Goal: Obtain resource: Download file/media

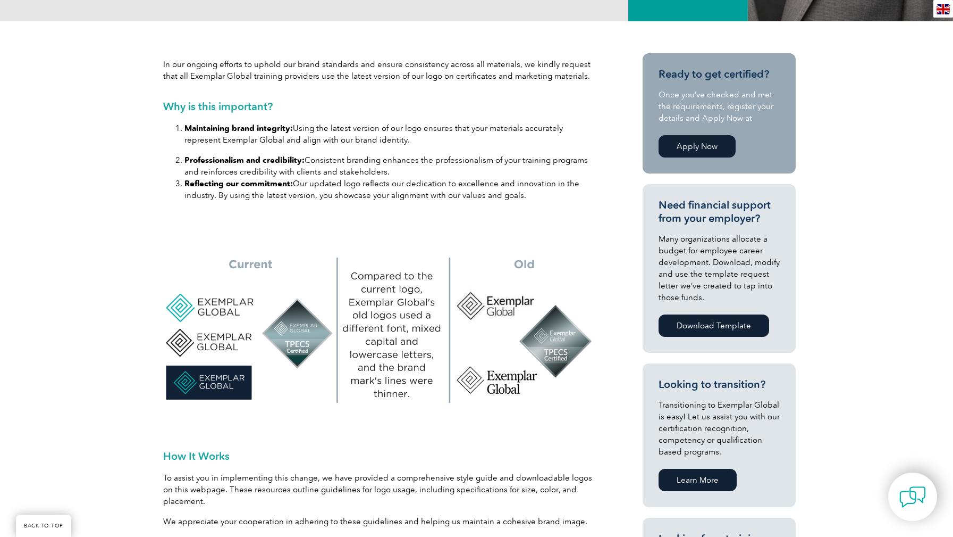
scroll to position [457, 0]
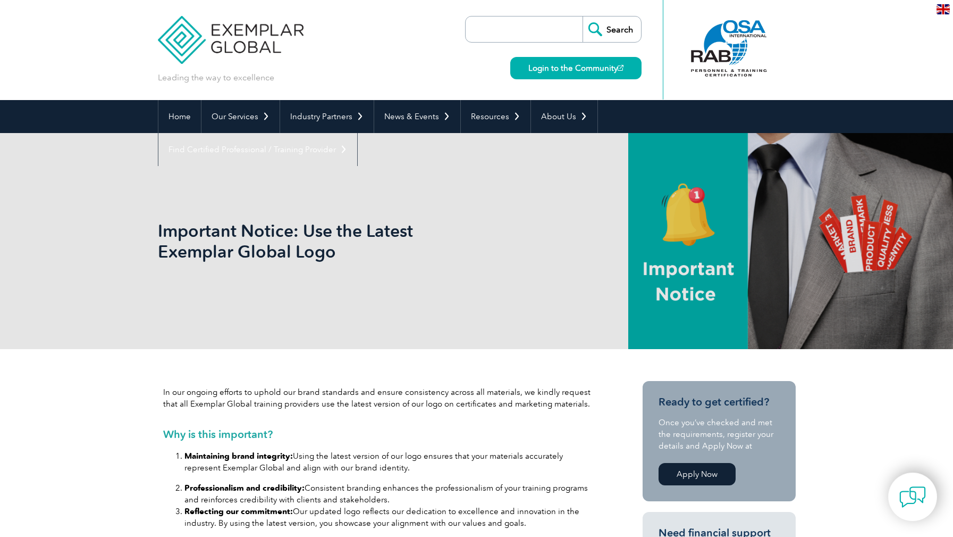
click at [214, 230] on h1 "Important Notice: Use the Latest Exemplar Global Logo" at bounding box center [362, 240] width 408 height 41
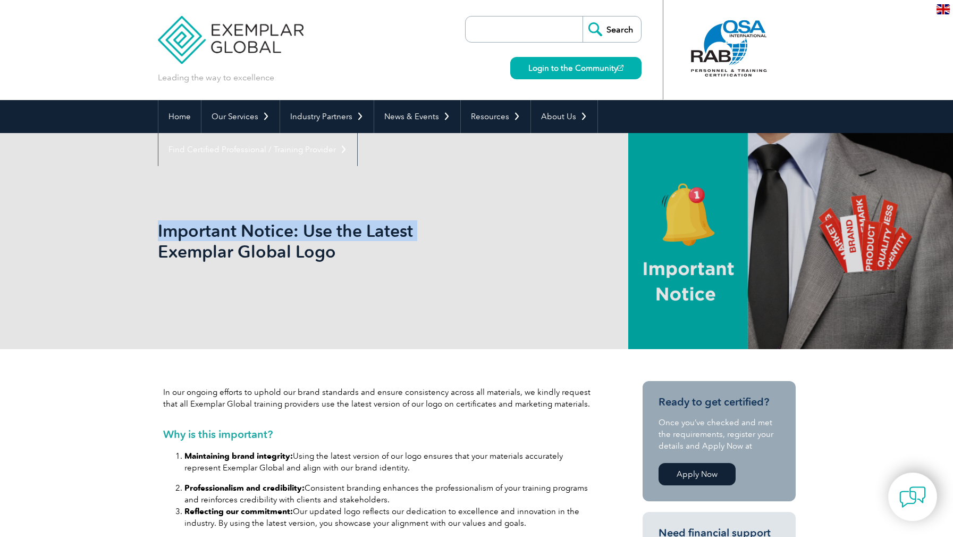
click at [214, 230] on h1 "Important Notice: Use the Latest Exemplar Global Logo" at bounding box center [362, 240] width 408 height 41
click at [383, 267] on div "Important Notice: Use the Latest Exemplar Global Logo" at bounding box center [477, 241] width 638 height 216
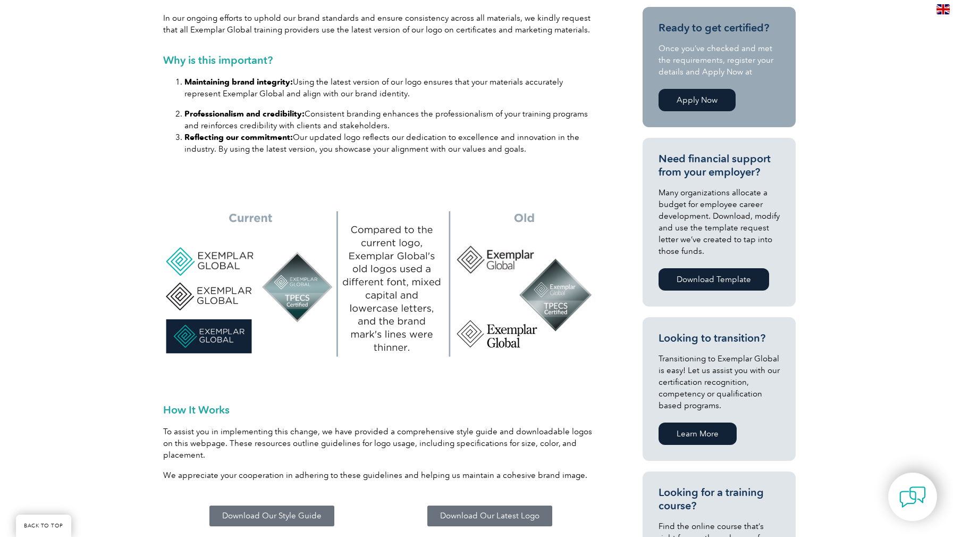
scroll to position [492, 0]
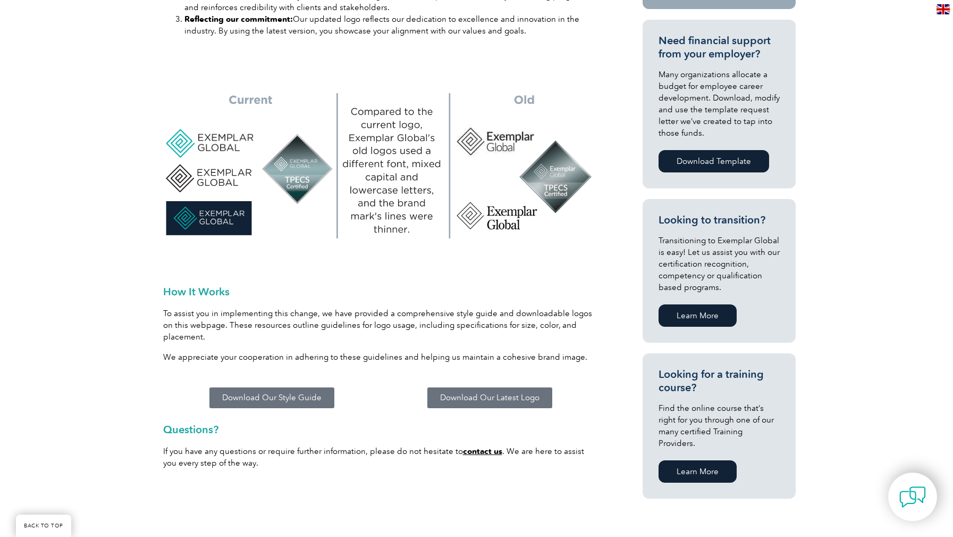
click at [292, 394] on span "Download Our Style Guide" at bounding box center [271, 398] width 99 height 8
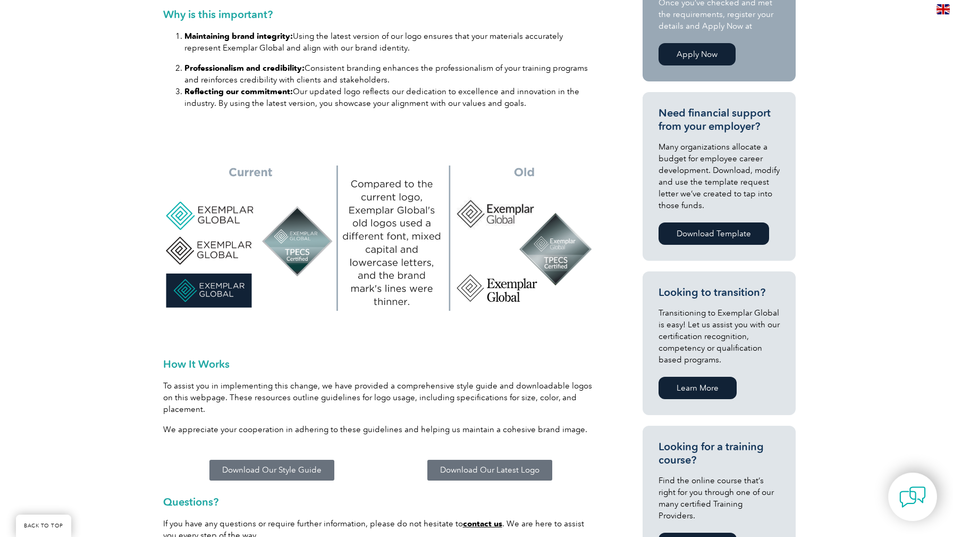
scroll to position [427, 0]
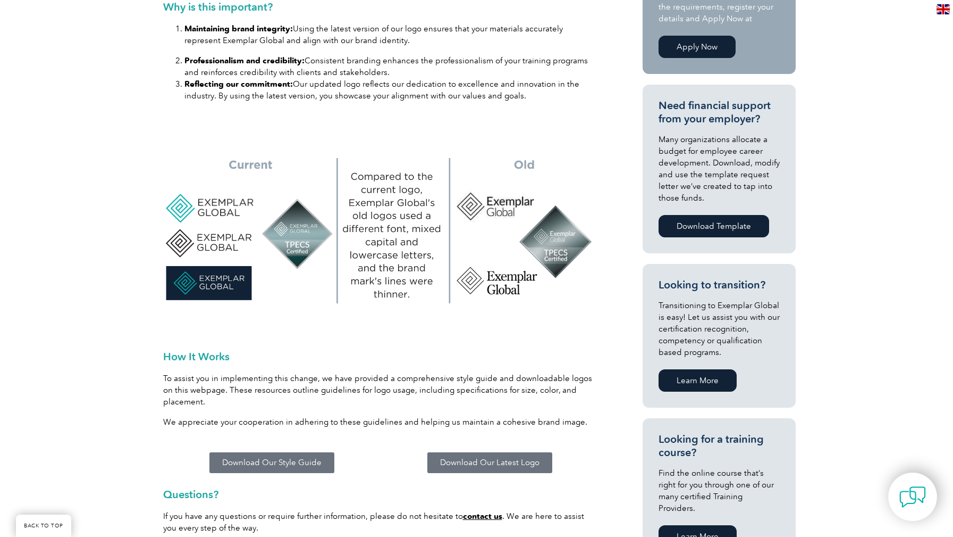
click at [277, 458] on span "Download Our Style Guide" at bounding box center [271, 462] width 99 height 8
click at [471, 457] on link "Download Our Latest Logo" at bounding box center [490, 462] width 125 height 21
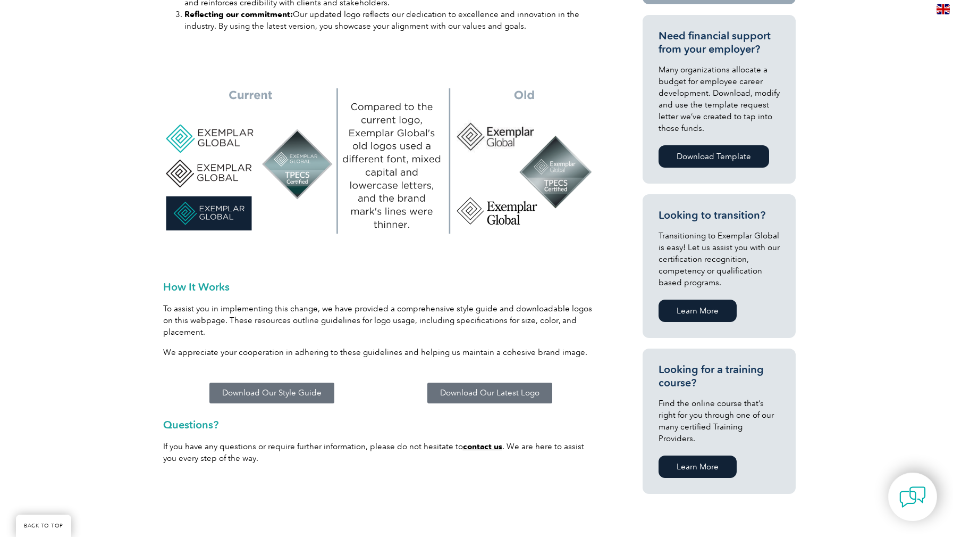
scroll to position [631, 0]
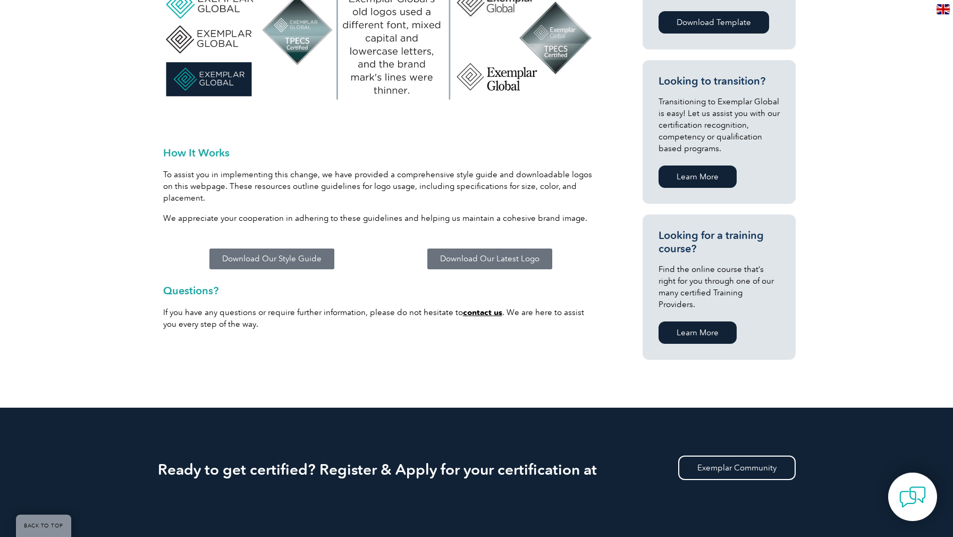
click at [432, 324] on div "If you have any questions or require further information, please do not hesitat…" at bounding box center [381, 322] width 436 height 32
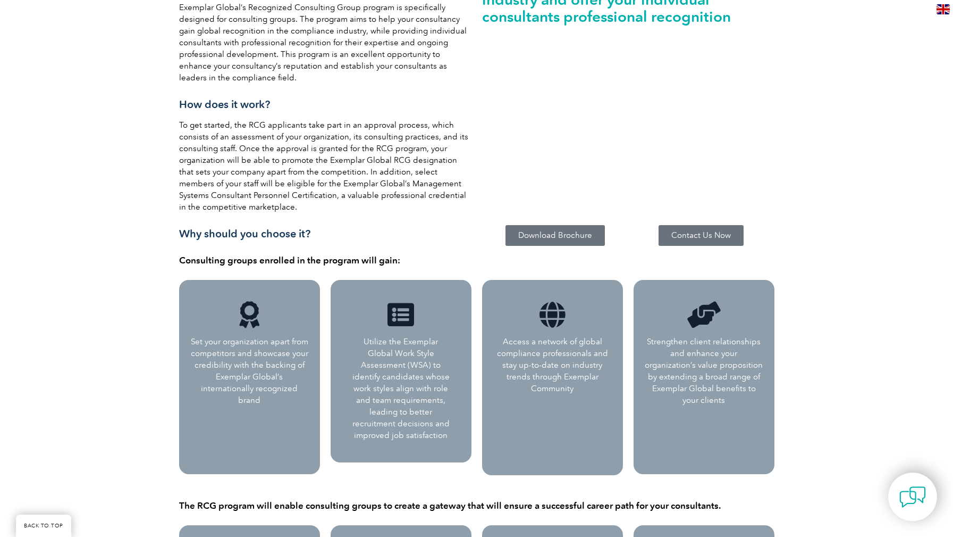
scroll to position [316, 0]
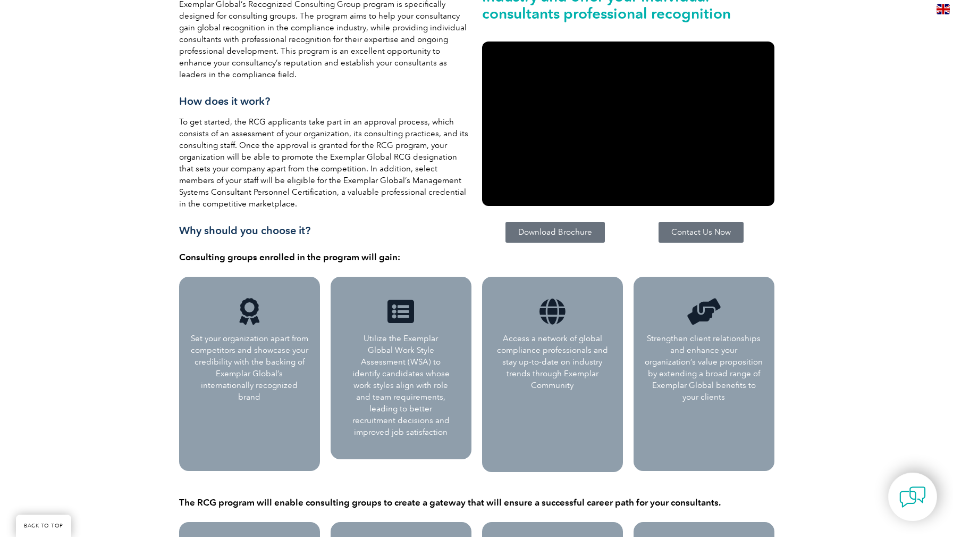
click at [555, 229] on span "Download Brochure" at bounding box center [555, 232] width 74 height 8
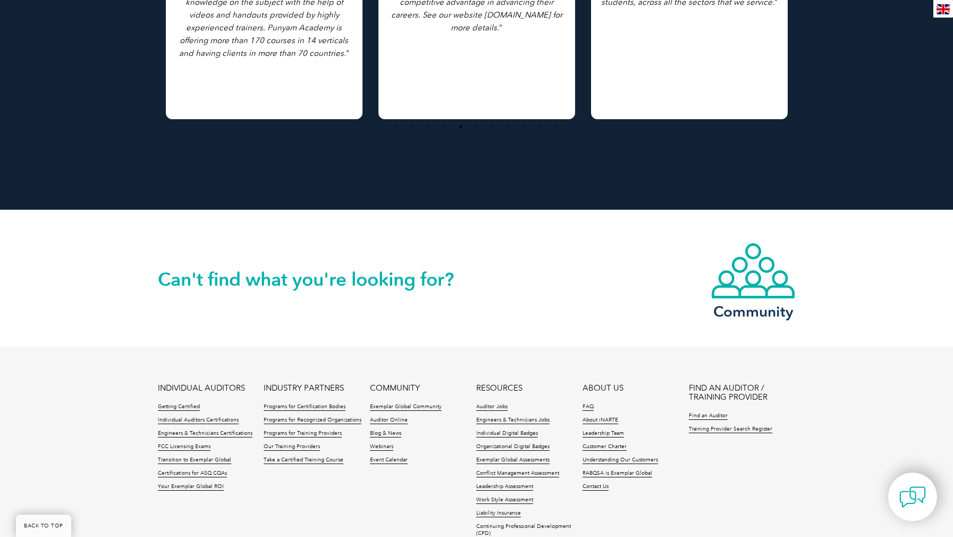
scroll to position [1979, 0]
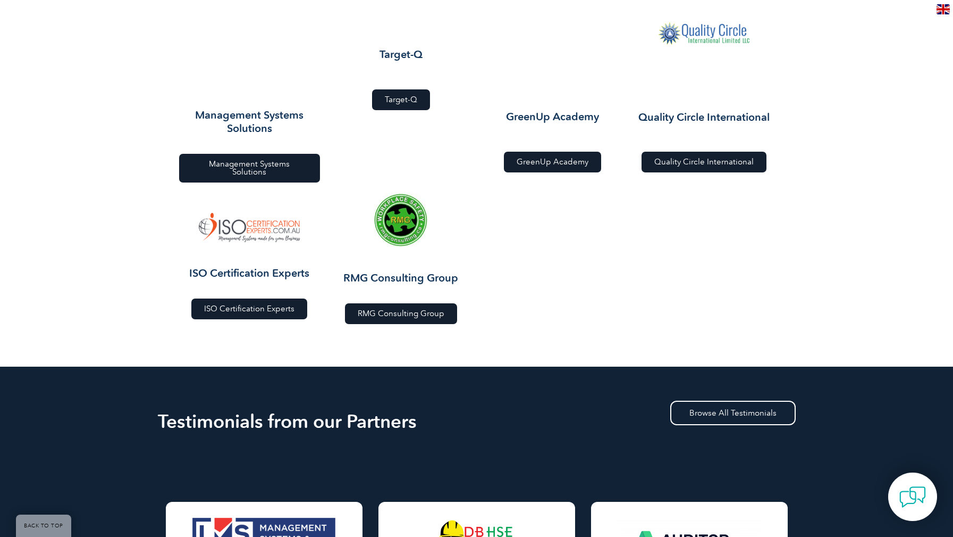
scroll to position [1479, 0]
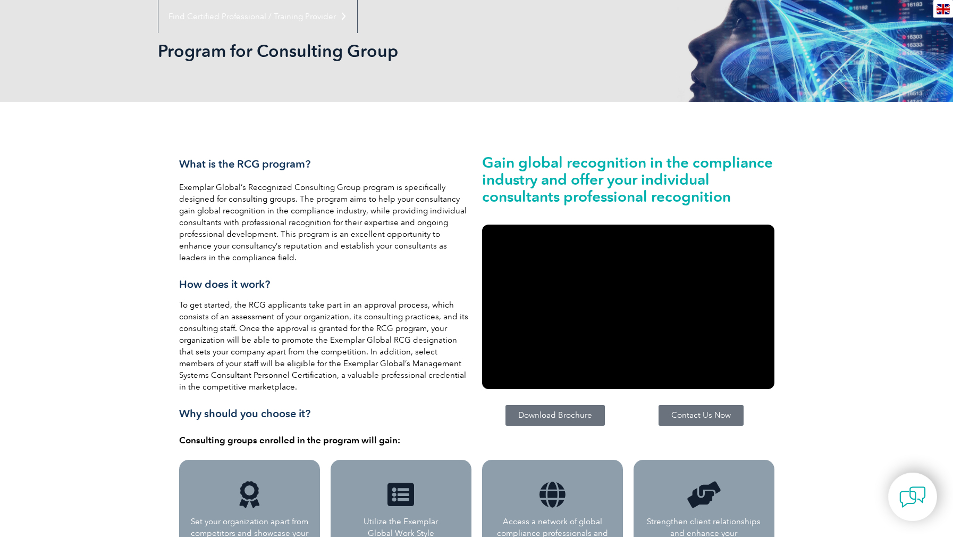
scroll to position [208, 0]
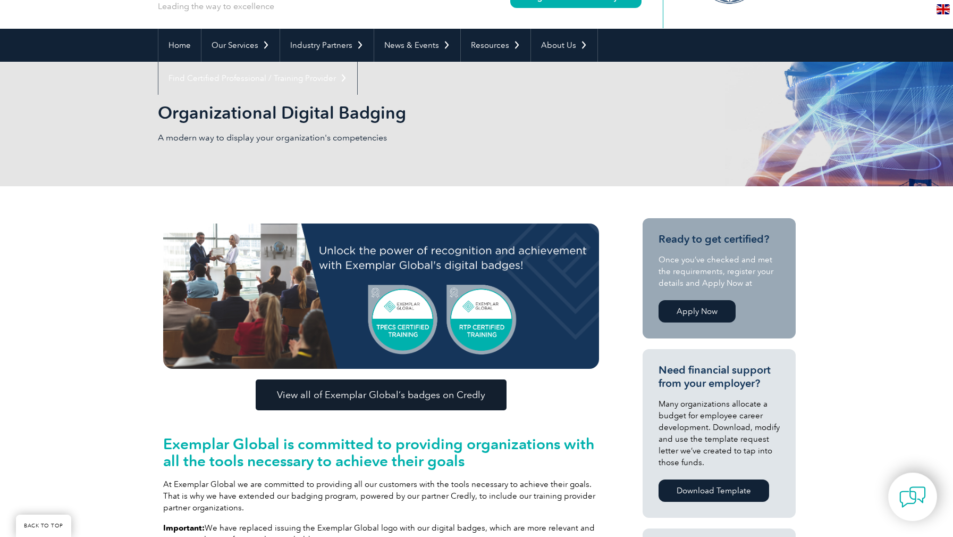
scroll to position [197, 0]
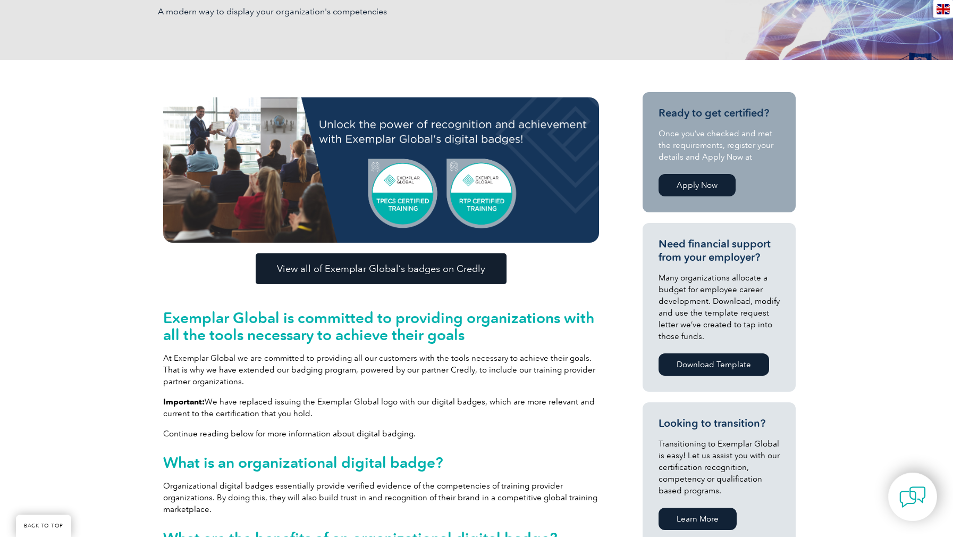
click at [429, 270] on span "View all of Exemplar Global’s badges on Credly" at bounding box center [381, 269] width 208 height 10
